Goal: Transaction & Acquisition: Purchase product/service

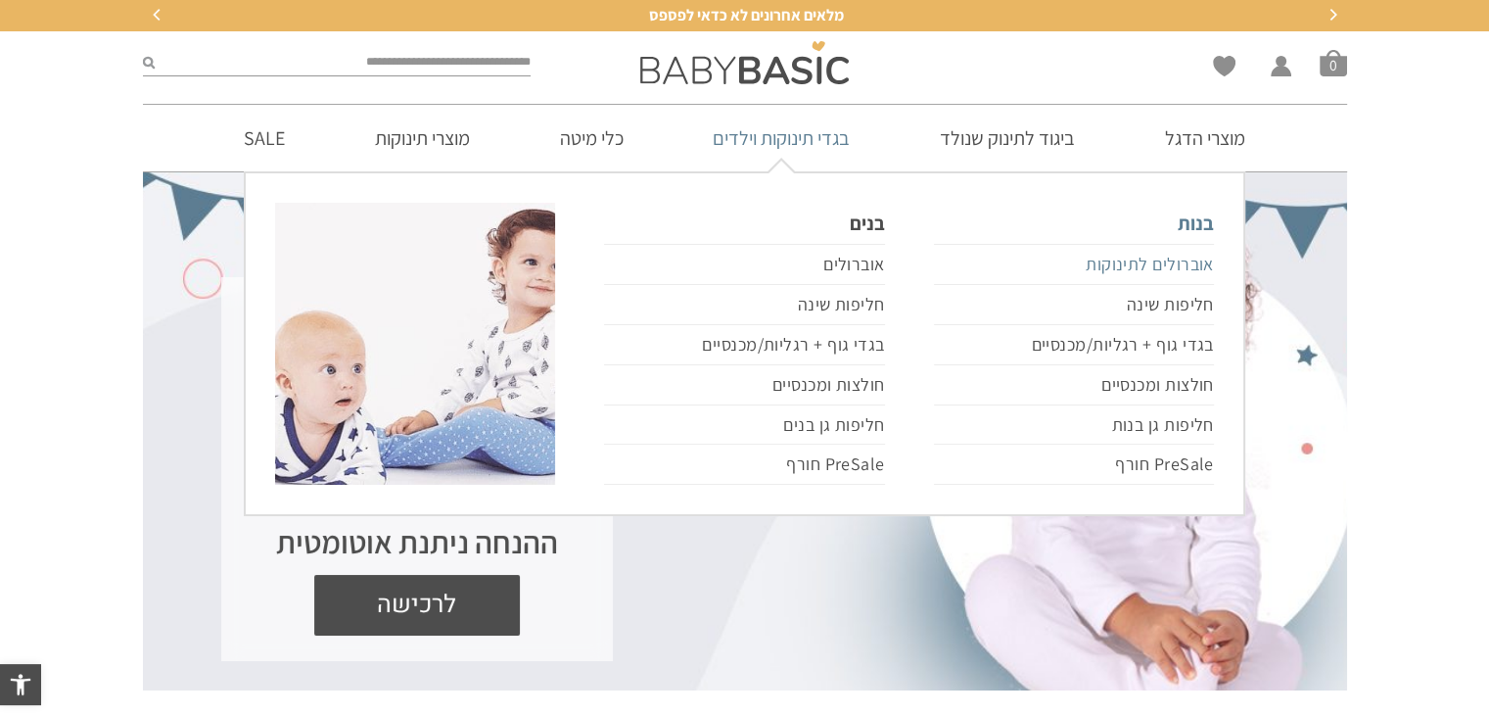
click at [1092, 261] on link "אוברולים לתינוקות" at bounding box center [1074, 264] width 280 height 41
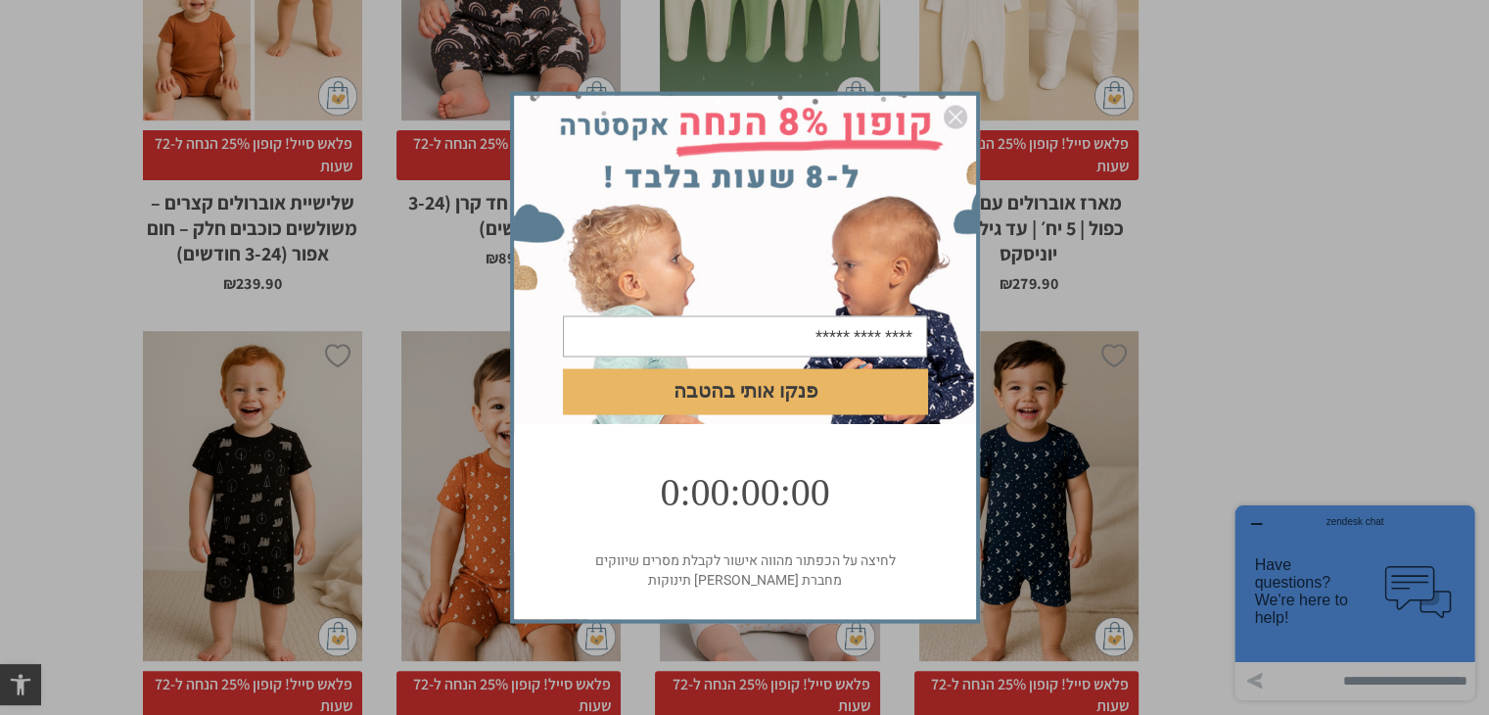
scroll to position [1214, 0]
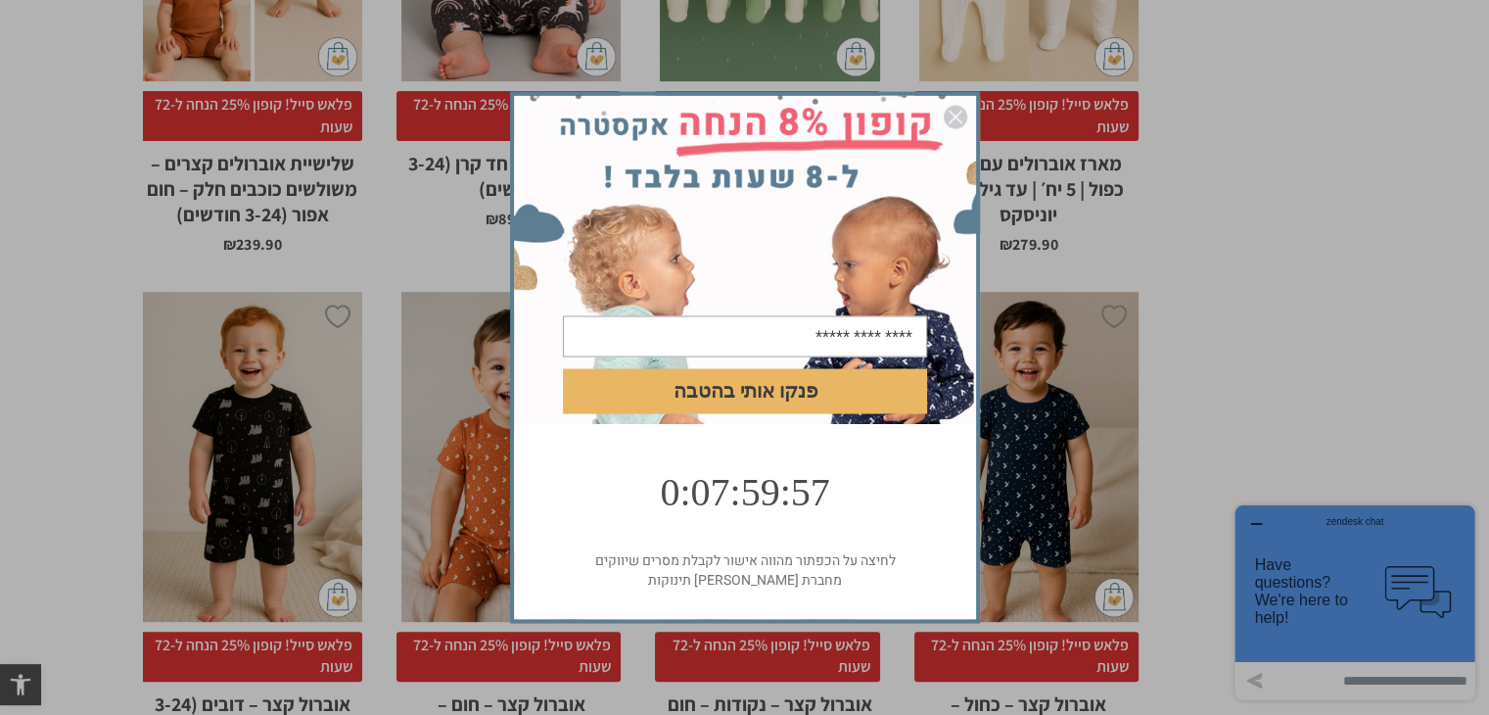
click at [958, 117] on img "סגור" at bounding box center [955, 117] width 23 height 23
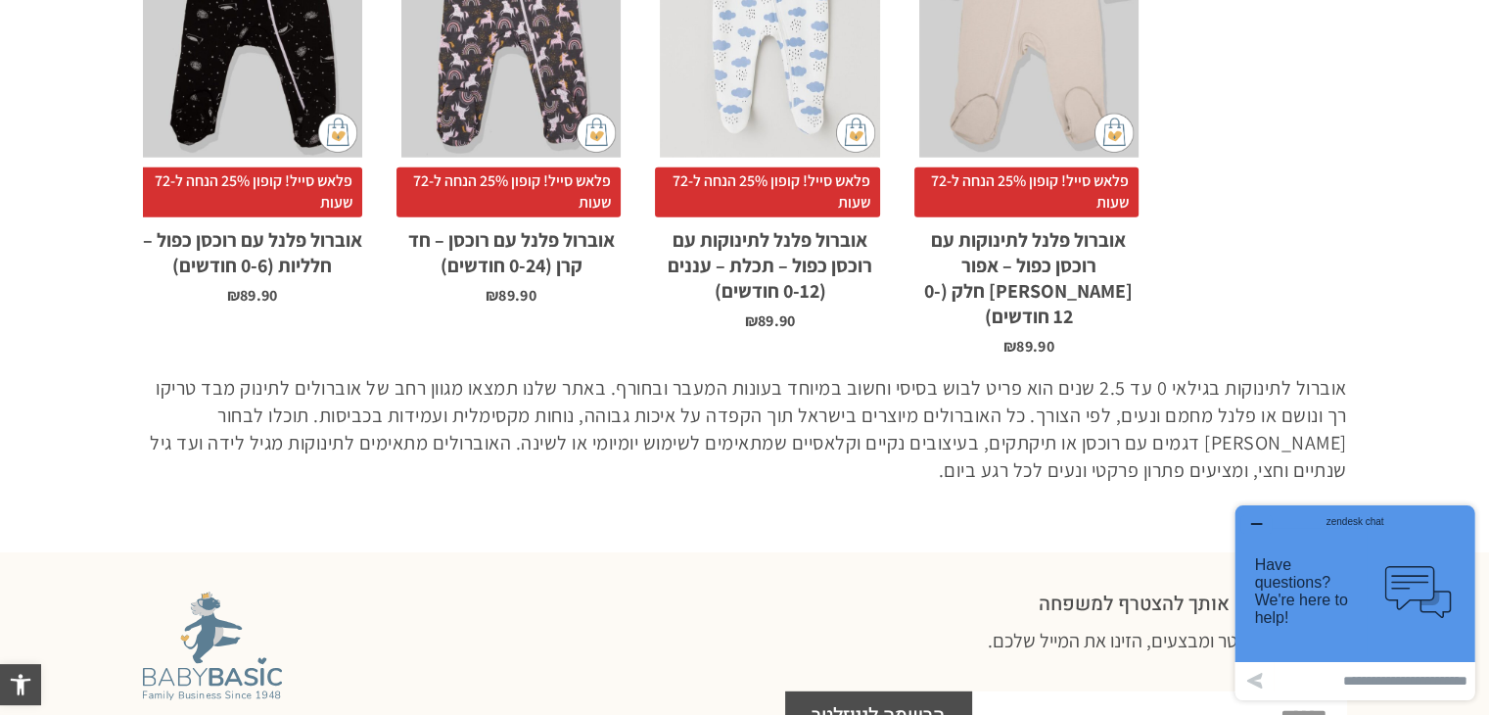
scroll to position [5560, 0]
